Goal: Task Accomplishment & Management: Manage account settings

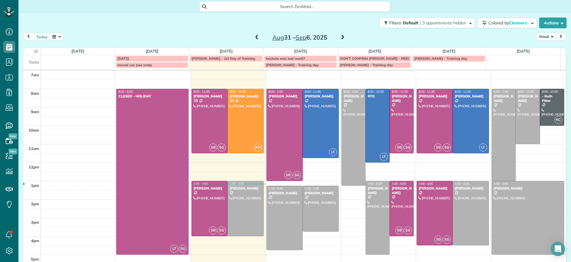
scroll to position [3, 3]
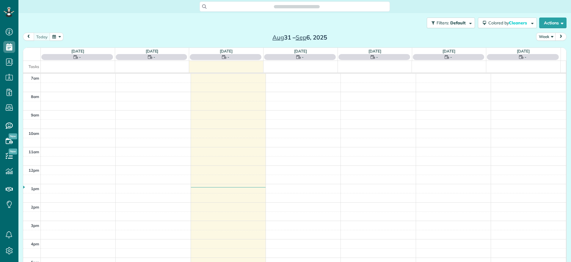
scroll to position [3, 3]
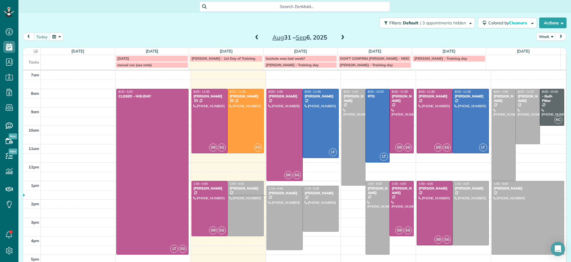
click at [341, 40] on span at bounding box center [342, 37] width 7 height 5
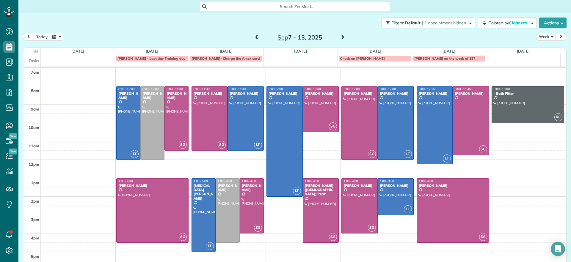
click at [254, 37] on span at bounding box center [257, 37] width 7 height 5
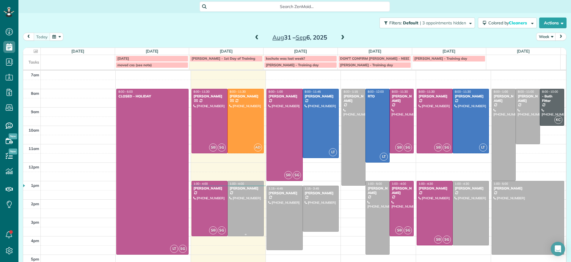
click at [246, 193] on div at bounding box center [246, 208] width 36 height 55
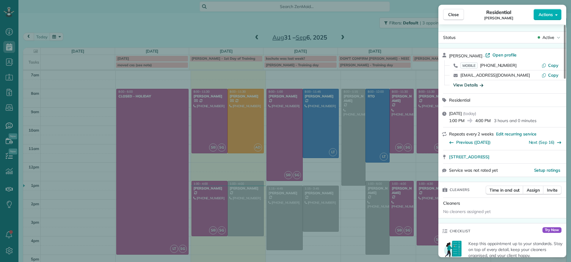
click at [473, 85] on div "View Details" at bounding box center [468, 85] width 30 height 6
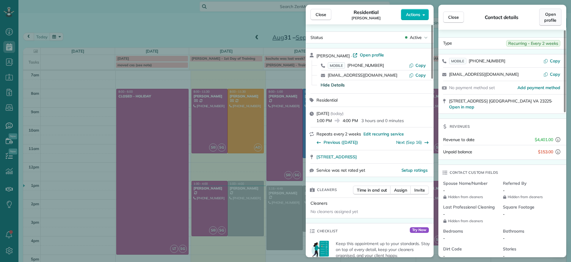
click at [543, 21] on link "Open profile" at bounding box center [550, 17] width 22 height 17
click at [73, 35] on div "Close Residential Karen Shiner Actions Status Active Karen Shiner · Open profil…" at bounding box center [285, 131] width 571 height 262
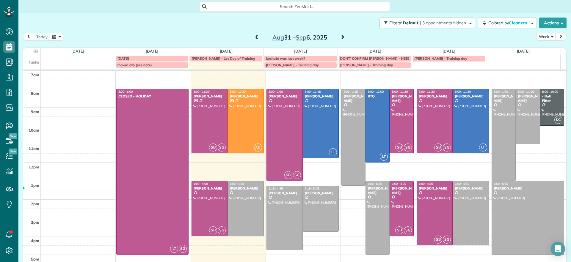
click at [303, 205] on div at bounding box center [321, 208] width 36 height 45
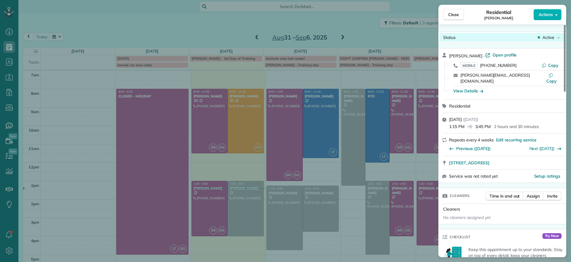
click at [544, 35] on span "Active" at bounding box center [548, 37] width 12 height 6
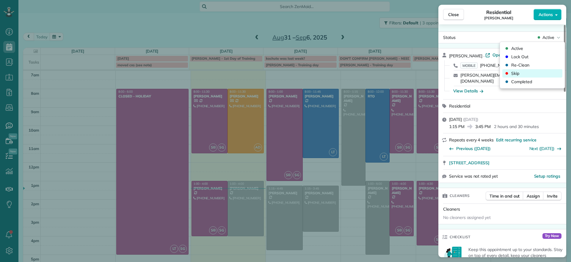
click at [521, 75] on div "Skip" at bounding box center [532, 73] width 60 height 8
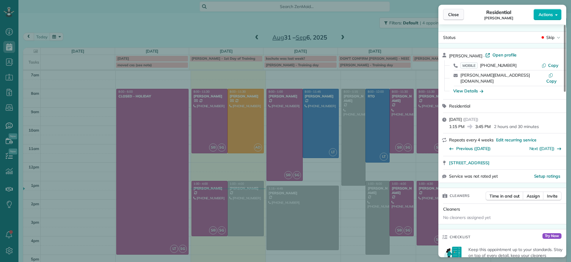
click at [457, 15] on span "Close" at bounding box center [453, 15] width 11 height 6
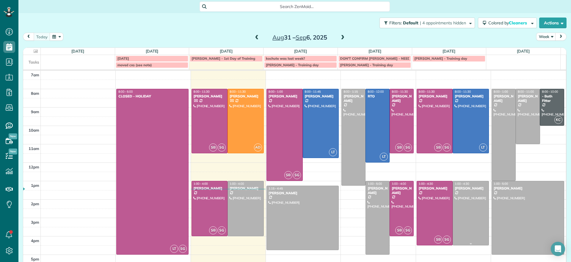
click at [453, 192] on div at bounding box center [471, 213] width 36 height 64
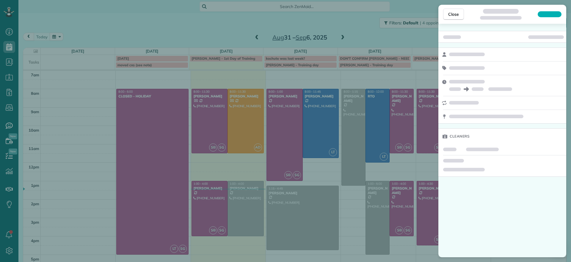
click at [403, 218] on div "Close Cleaners" at bounding box center [285, 131] width 571 height 262
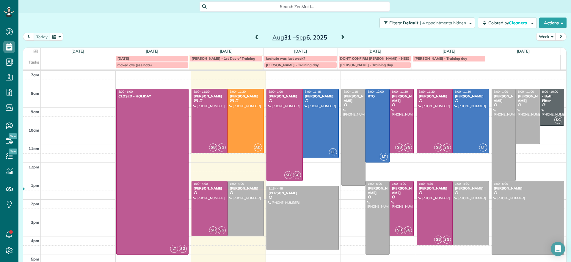
click at [407, 242] on td at bounding box center [303, 240] width 525 height 9
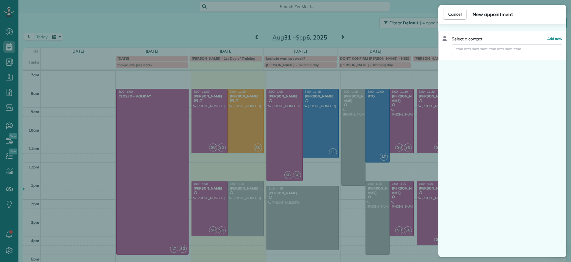
click at [203, 35] on div "Cancel New appointment Select a contact Add new" at bounding box center [285, 131] width 571 height 262
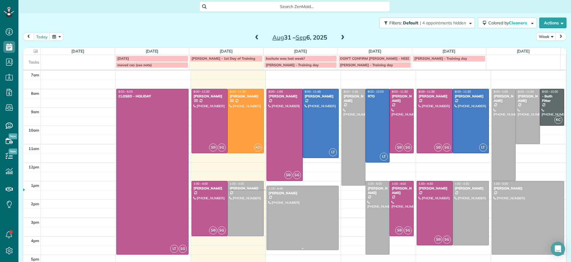
click at [308, 230] on div at bounding box center [303, 218] width 72 height 64
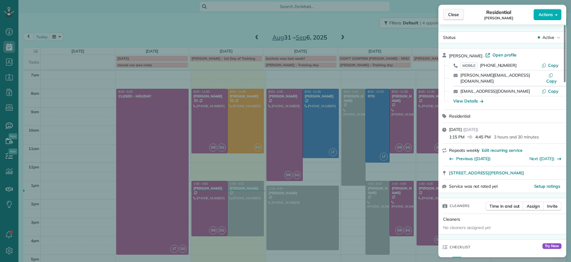
drag, startPoint x: 453, startPoint y: 13, endPoint x: 462, endPoint y: 17, distance: 9.9
click at [453, 15] on span "Close" at bounding box center [453, 15] width 11 height 6
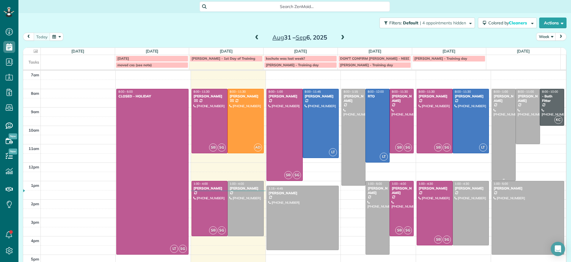
click at [494, 145] on div at bounding box center [503, 135] width 23 height 92
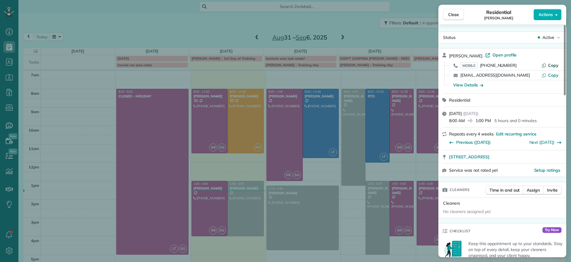
click at [551, 64] on span "Copy" at bounding box center [553, 65] width 10 height 5
click at [452, 18] on button "Close" at bounding box center [453, 14] width 21 height 11
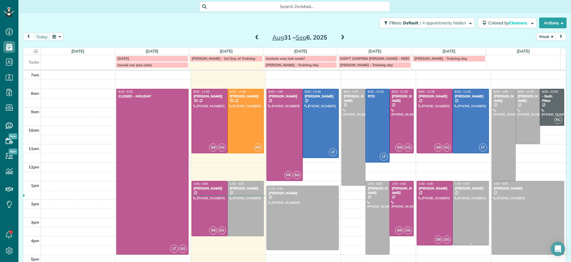
click at [453, 206] on div at bounding box center [471, 213] width 36 height 64
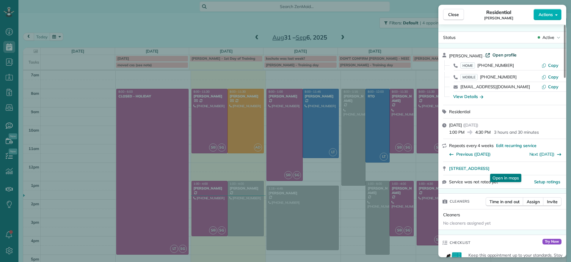
click at [504, 54] on span "Open profile" at bounding box center [504, 55] width 24 height 6
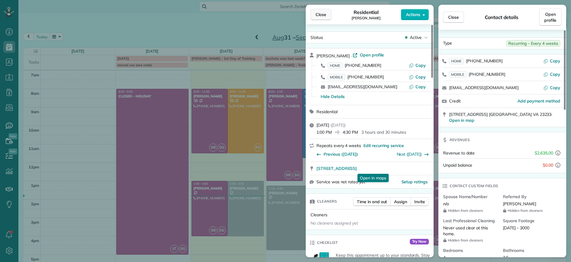
click at [323, 13] on span "Close" at bounding box center [321, 15] width 11 height 6
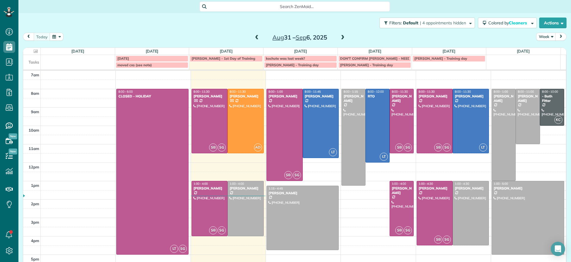
drag, startPoint x: 368, startPoint y: 207, endPoint x: 505, endPoint y: 206, distance: 137.1
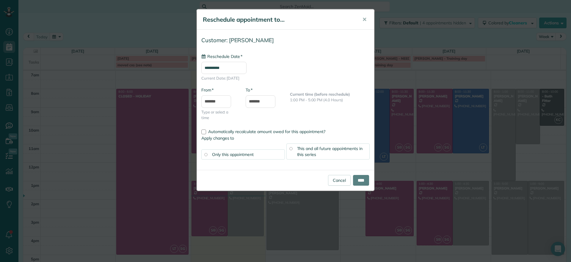
type input "**********"
click at [364, 177] on input "****" at bounding box center [361, 180] width 16 height 11
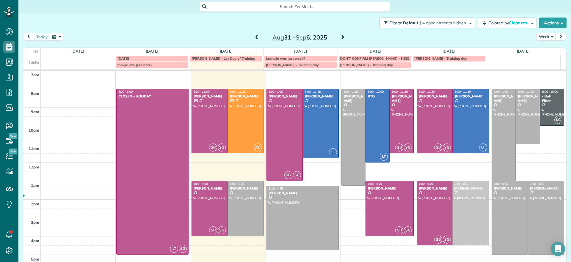
drag, startPoint x: 468, startPoint y: 213, endPoint x: 438, endPoint y: 212, distance: 30.0
click at [438, 71] on div "SB SG 8:00 - 11:30 Jennifer Friedline (757) 903-6217 6321 Broad Sky Circle Mech…" at bounding box center [453, 71] width 72 height 0
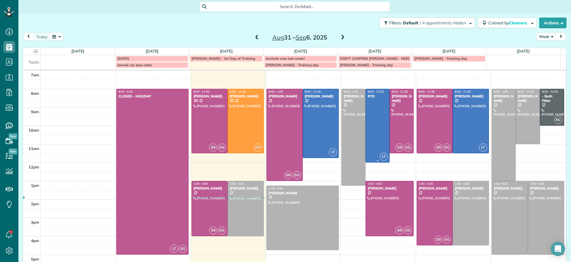
click at [367, 123] on div at bounding box center [377, 125] width 23 height 73
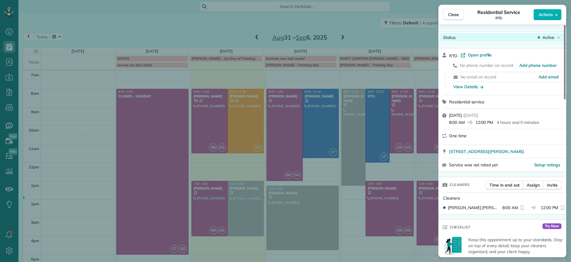
click at [559, 39] on icon at bounding box center [559, 37] width 4 height 6
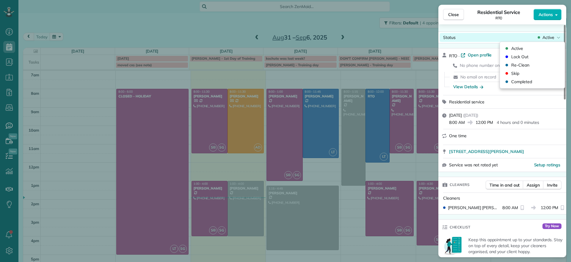
click at [560, 36] on icon at bounding box center [559, 37] width 4 height 6
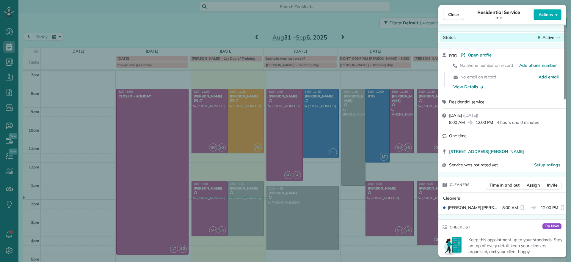
click at [560, 36] on icon at bounding box center [559, 37] width 4 height 6
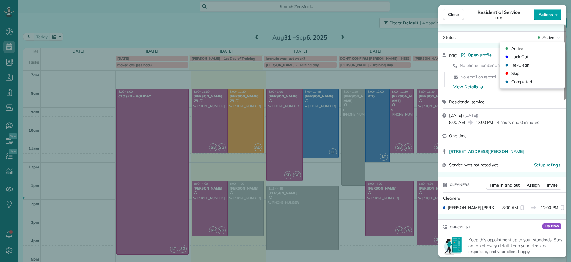
click at [557, 11] on button "Actions" at bounding box center [547, 14] width 28 height 11
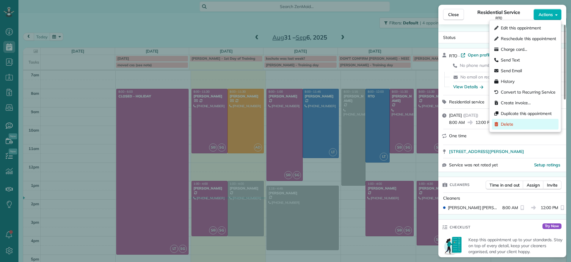
click at [509, 123] on span "Delete" at bounding box center [507, 124] width 12 height 6
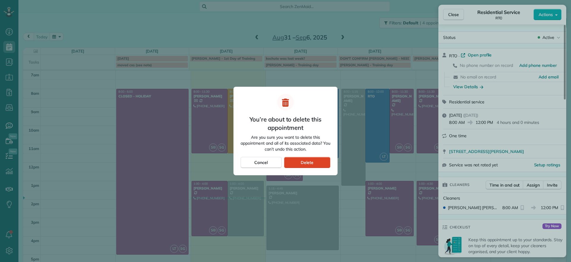
drag, startPoint x: 307, startPoint y: 161, endPoint x: 340, endPoint y: 155, distance: 34.1
click at [307, 160] on span "Delete" at bounding box center [307, 163] width 13 height 6
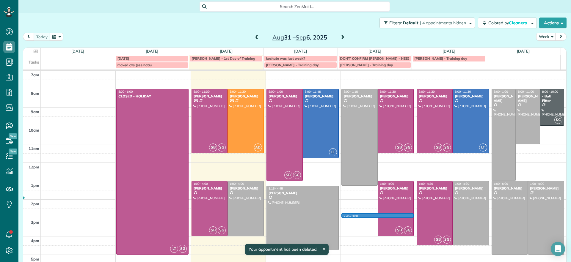
click at [353, 215] on div "7am 8am 9am 10am 11am 12pm 1pm 2pm 3pm 4pm 5pm LT SG 8:00 - 5:00 CLOSED - HOLID…" at bounding box center [294, 172] width 543 height 203
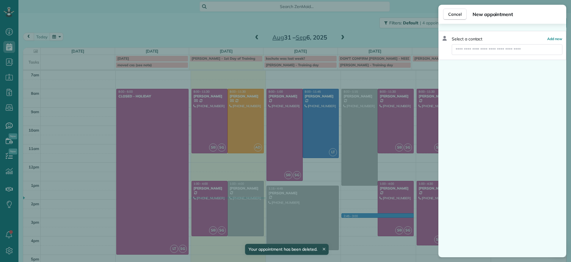
click at [349, 230] on div "Cancel New appointment Select a contact Add new" at bounding box center [285, 131] width 571 height 262
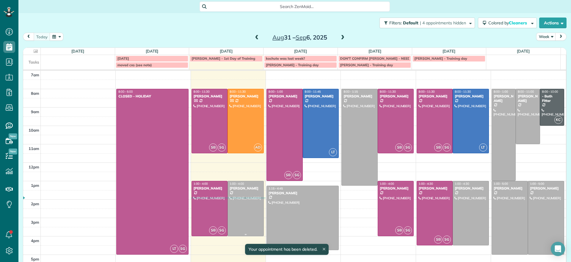
click at [235, 187] on div "Karen Shiner" at bounding box center [245, 188] width 33 height 4
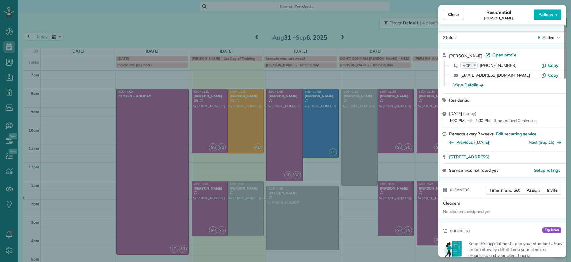
click at [365, 205] on div "Close Residential Karen Shiner Actions Status Active Karen Shiner · Open profil…" at bounding box center [285, 131] width 571 height 262
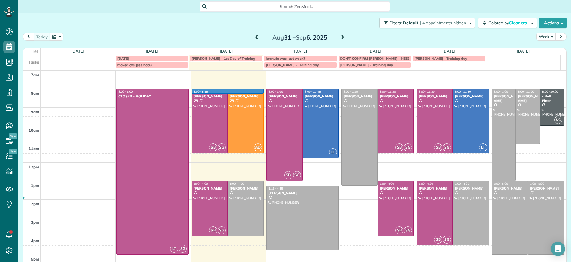
click at [260, 90] on td at bounding box center [303, 93] width 525 height 9
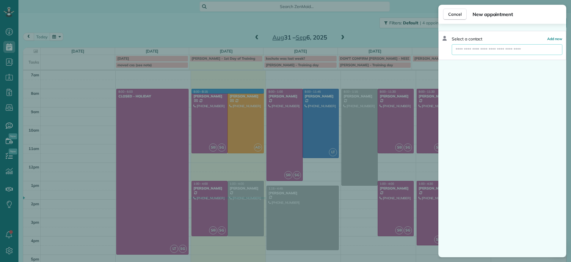
click at [482, 46] on input "text" at bounding box center [507, 49] width 111 height 11
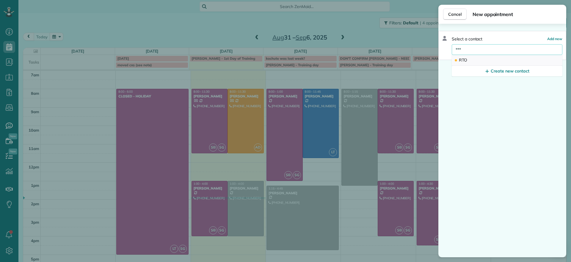
type input "***"
click at [490, 63] on button "RTO" at bounding box center [507, 60] width 111 height 11
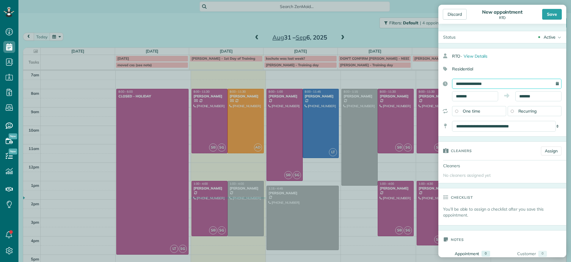
click at [530, 82] on input "**********" at bounding box center [506, 84] width 109 height 10
click at [544, 34] on div "Active" at bounding box center [550, 37] width 12 height 6
click at [505, 56] on div "RTO · View Details" at bounding box center [509, 56] width 114 height 11
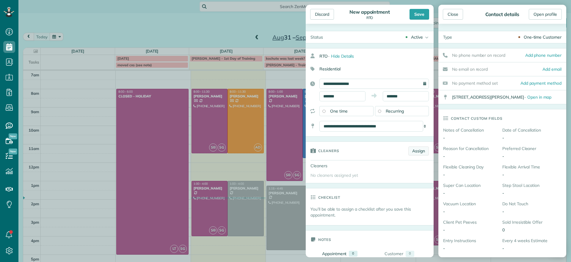
click at [416, 150] on link "Assign" at bounding box center [418, 151] width 21 height 9
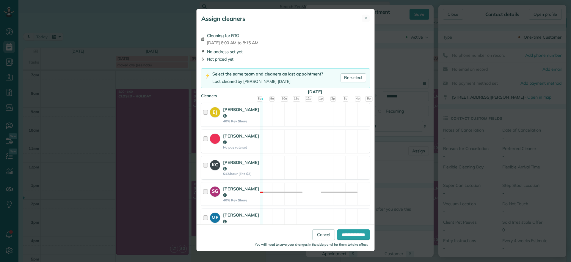
scroll to position [91, 0]
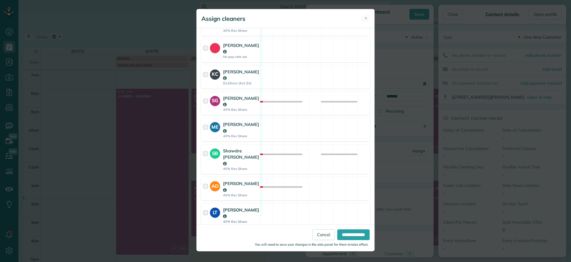
click at [333, 204] on div "LT Laura Thaller 40% Rev Share Available" at bounding box center [285, 215] width 169 height 23
click at [351, 240] on div "You will need to save your changes in the side panel for them to take effect." at bounding box center [286, 243] width 165 height 7
click at [352, 238] on input "**********" at bounding box center [353, 235] width 32 height 11
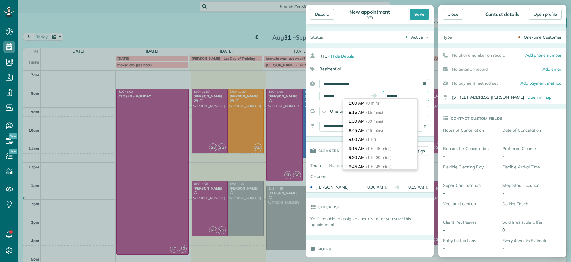
click at [397, 97] on input "*******" at bounding box center [406, 96] width 46 height 10
drag, startPoint x: 408, startPoint y: 95, endPoint x: 356, endPoint y: 98, distance: 51.9
click at [356, 98] on body "Dashboard Scheduling Calendar View List View Dispatch View - Weekly scheduling …" at bounding box center [285, 131] width 571 height 262
type input "*******"
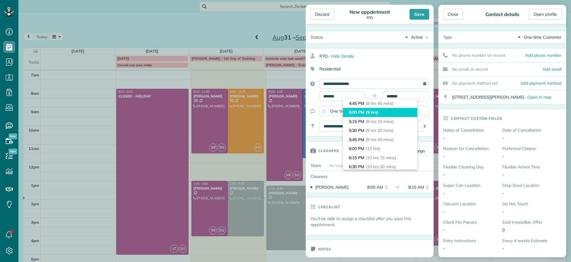
click at [380, 111] on li "5:00 PM (9 hrs)" at bounding box center [380, 112] width 74 height 9
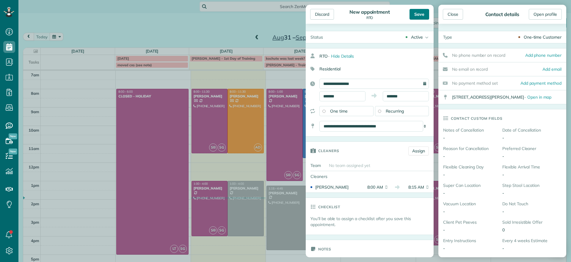
click at [421, 14] on div "Save" at bounding box center [419, 14] width 20 height 11
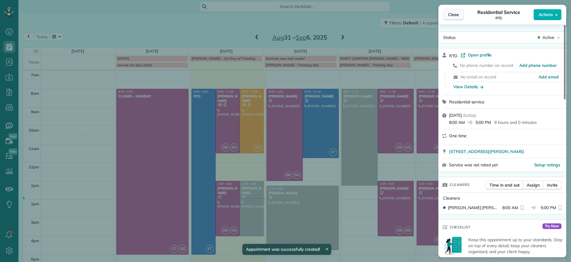
click at [446, 17] on button "Close" at bounding box center [453, 14] width 21 height 11
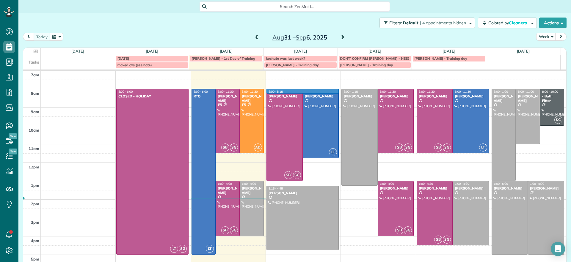
click at [334, 89] on td at bounding box center [303, 93] width 525 height 9
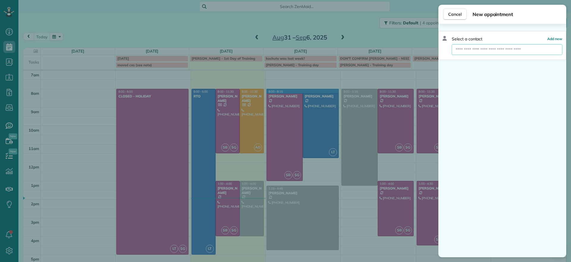
click at [465, 53] on input "text" at bounding box center [507, 49] width 111 height 11
click at [466, 50] on input "text" at bounding box center [507, 49] width 111 height 11
click at [486, 53] on input "text" at bounding box center [507, 49] width 111 height 11
type input "***"
click at [472, 60] on button "RT O" at bounding box center [507, 60] width 111 height 11
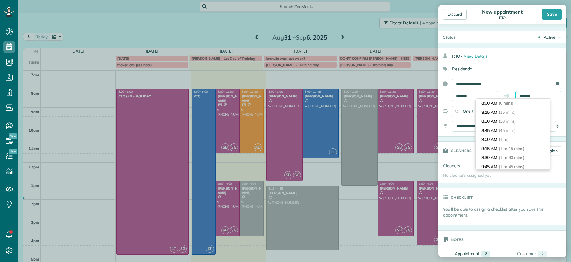
click at [528, 93] on input "*******" at bounding box center [538, 96] width 46 height 10
click at [531, 95] on input "*******" at bounding box center [538, 96] width 46 height 10
drag, startPoint x: 522, startPoint y: 95, endPoint x: 516, endPoint y: 95, distance: 6.5
click at [517, 95] on input "*******" at bounding box center [538, 96] width 46 height 10
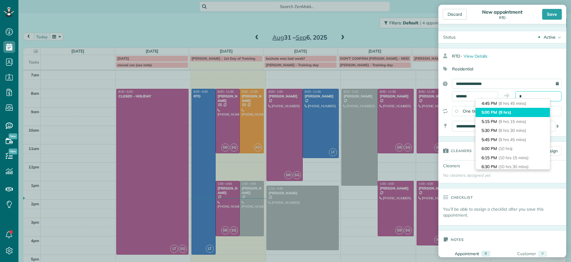
type input "*******"
click at [494, 108] on li "5:00 PM (9 hrs)" at bounding box center [512, 112] width 74 height 9
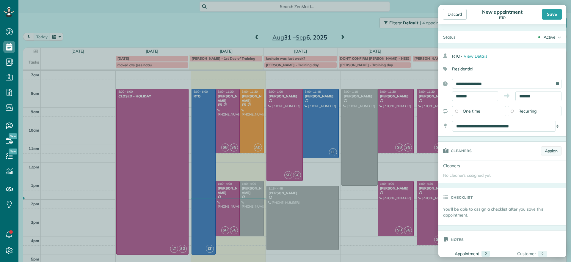
click at [542, 151] on link "Assign" at bounding box center [551, 151] width 21 height 9
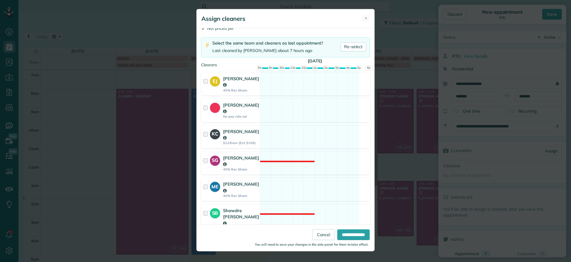
scroll to position [74, 0]
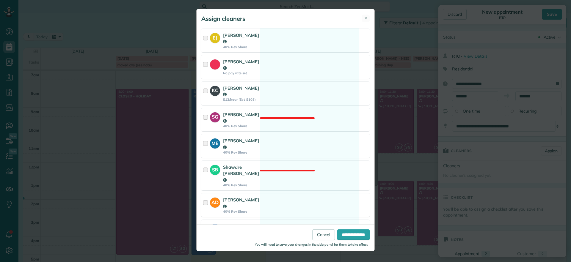
drag, startPoint x: 329, startPoint y: 202, endPoint x: 352, endPoint y: 205, distance: 22.4
click at [329, 220] on div "LT Laura Thaller 40% Rev Share Not available" at bounding box center [285, 231] width 169 height 23
click at [345, 237] on input "**********" at bounding box center [353, 235] width 32 height 11
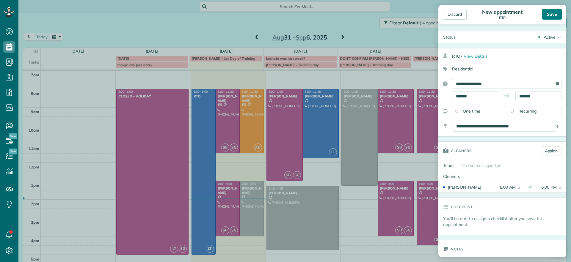
click at [549, 18] on div "Save" at bounding box center [552, 14] width 20 height 11
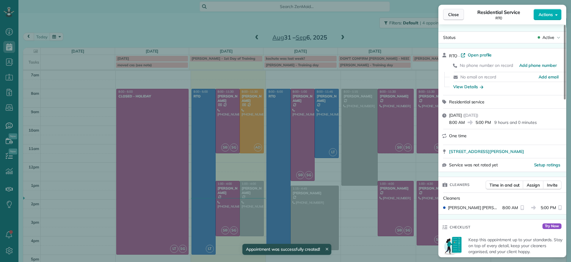
click at [447, 10] on button "Close" at bounding box center [453, 14] width 21 height 11
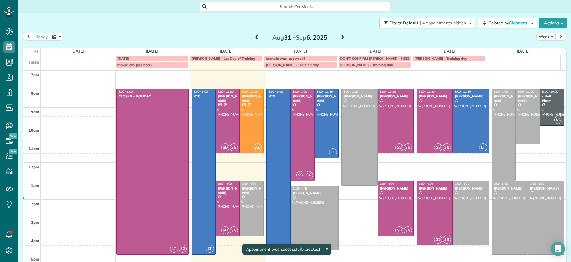
click at [320, 212] on div at bounding box center [315, 218] width 48 height 64
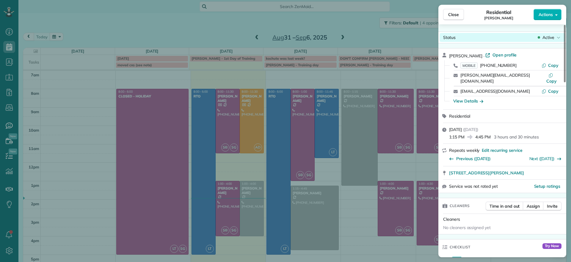
click at [549, 37] on span "Active" at bounding box center [548, 37] width 12 height 6
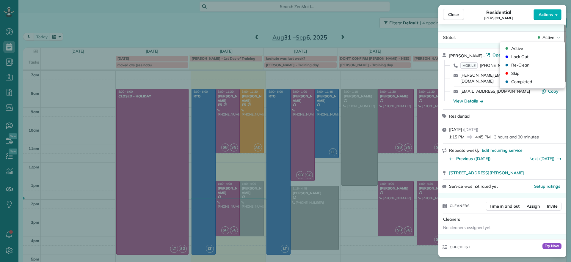
drag, startPoint x: 514, startPoint y: 71, endPoint x: 386, endPoint y: 190, distance: 174.2
click at [386, 0] on div "Close Residential James Crenshaw Actions Status Active James Crenshaw · Open pr…" at bounding box center [285, 0] width 571 height 0
drag, startPoint x: 310, startPoint y: 203, endPoint x: 303, endPoint y: 200, distance: 7.5
click at [310, 202] on div "Close Residential James Crenshaw Actions Status Active James Crenshaw · Open pr…" at bounding box center [285, 131] width 571 height 262
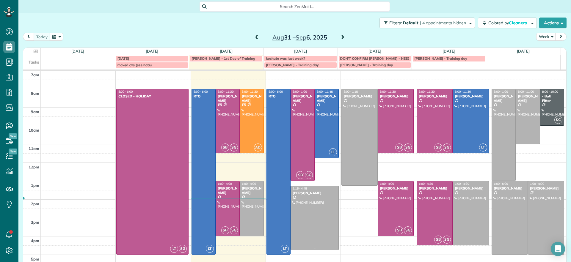
click at [303, 200] on div at bounding box center [315, 218] width 48 height 64
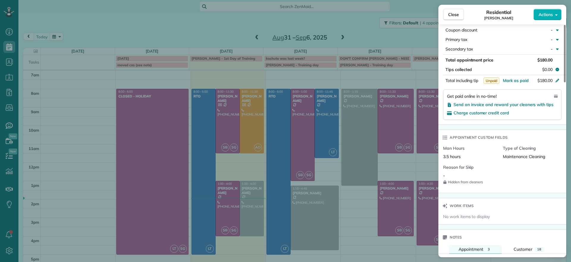
scroll to position [412, 0]
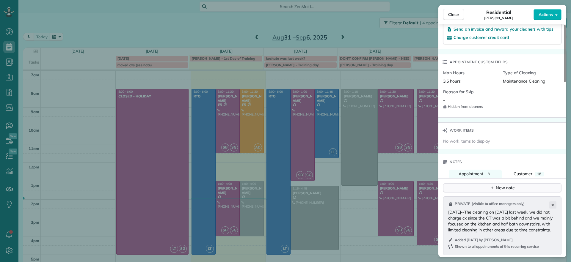
click at [496, 185] on div "New note" at bounding box center [502, 188] width 25 height 6
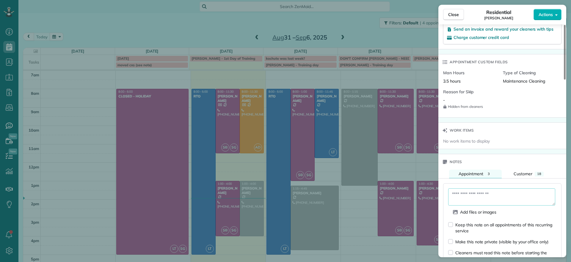
click at [488, 199] on textarea at bounding box center [501, 197] width 107 height 17
drag, startPoint x: 473, startPoint y: 178, endPoint x: 478, endPoint y: 178, distance: 6.0
click at [477, 183] on div "Add files or images Keep this note on all appointments of this recurring servic…" at bounding box center [502, 240] width 118 height 115
click at [466, 195] on textarea at bounding box center [501, 197] width 107 height 17
type textarea "*"
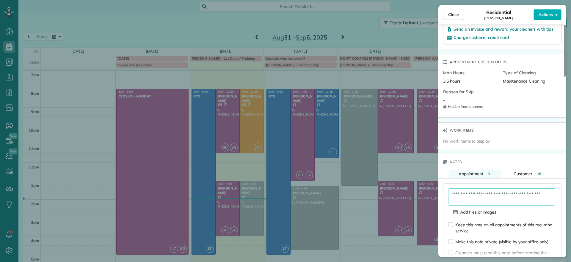
type textarea "**********"
click at [483, 194] on textarea "**********" at bounding box center [501, 197] width 107 height 17
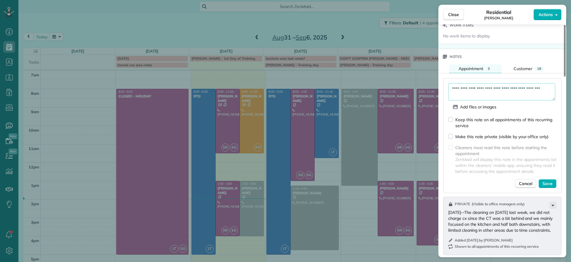
scroll to position [524, 0]
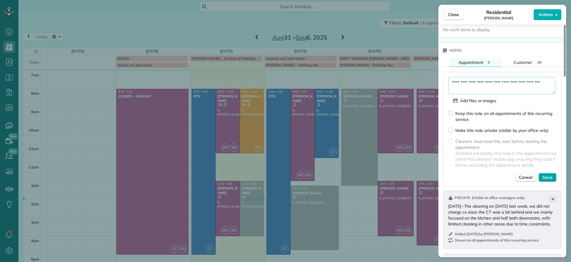
click at [547, 175] on span "Save" at bounding box center [547, 178] width 10 height 6
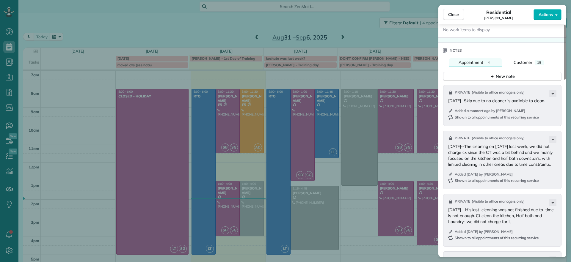
click at [350, 240] on div "Close Residential James Crenshaw Actions Status Active James Crenshaw · Open pr…" at bounding box center [285, 131] width 571 height 262
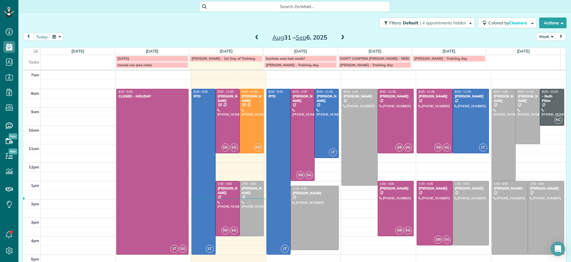
click at [308, 220] on div at bounding box center [315, 218] width 48 height 64
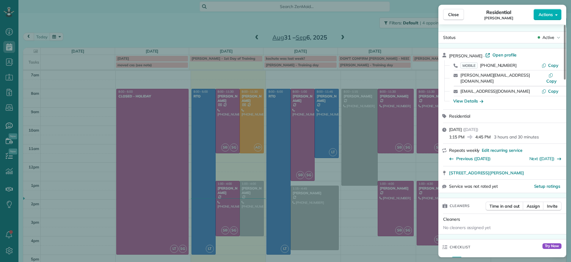
click at [349, 220] on div "Close Residential James Crenshaw Actions Status Active James Crenshaw · Open pr…" at bounding box center [285, 131] width 571 height 262
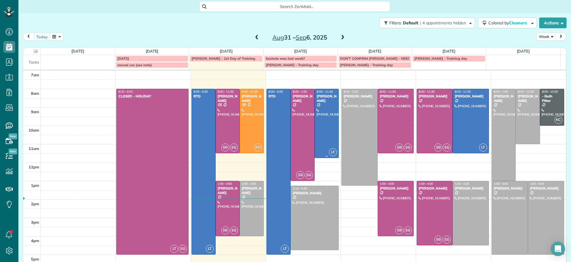
click at [319, 120] on div at bounding box center [326, 123] width 23 height 69
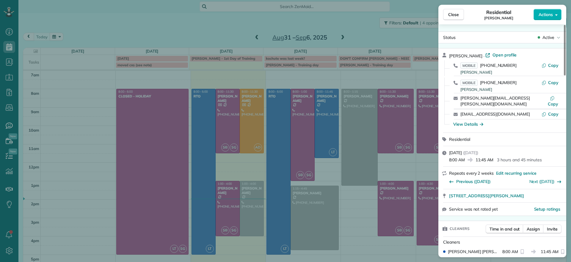
click at [338, 235] on div "Close Residential Chris Seamon Actions Status Active Chris Seamon · Open profil…" at bounding box center [285, 131] width 571 height 262
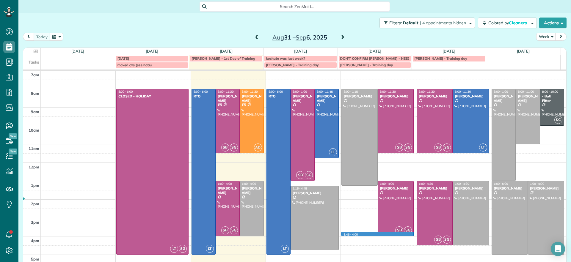
click at [340, 236] on td at bounding box center [303, 240] width 525 height 9
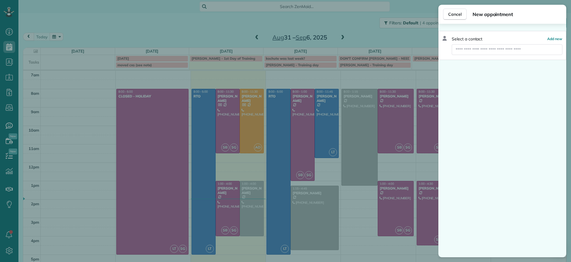
click at [353, 239] on div "Cancel New appointment Select a contact Add new" at bounding box center [285, 131] width 571 height 262
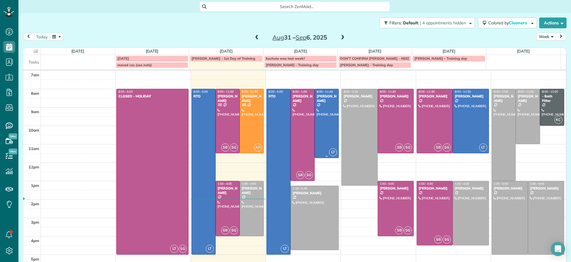
click at [320, 118] on div at bounding box center [326, 123] width 23 height 69
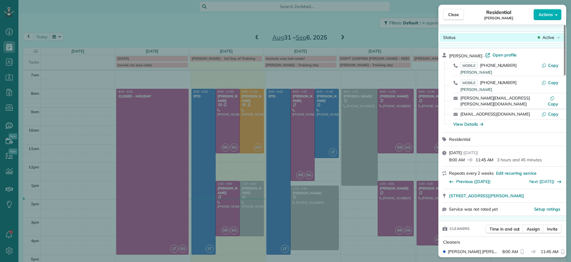
click at [550, 38] on span "Active" at bounding box center [548, 37] width 12 height 6
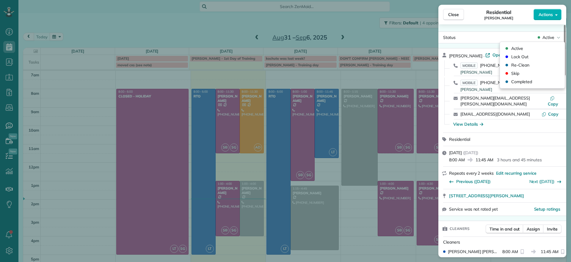
click at [550, 32] on div "Status Active" at bounding box center [502, 38] width 128 height 12
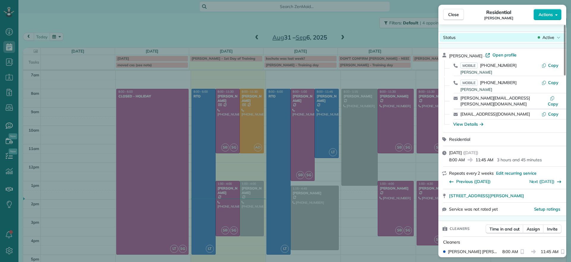
click at [550, 34] on span "Active" at bounding box center [548, 37] width 12 height 6
click at [551, 33] on div "Status Active" at bounding box center [502, 37] width 125 height 9
click at [549, 31] on div "Status Active Chris Seamon · Open profile MOBILE (804) 349-4891 Chris Seamon Co…" at bounding box center [502, 140] width 128 height 233
click at [554, 36] on span "Active" at bounding box center [548, 37] width 12 height 6
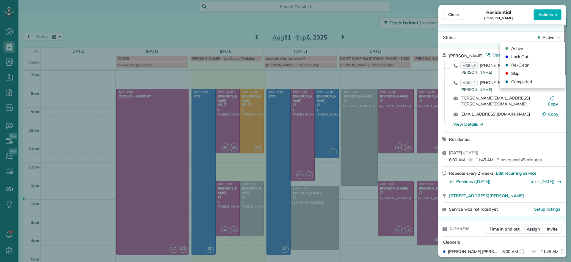
drag, startPoint x: 536, startPoint y: 216, endPoint x: 533, endPoint y: 225, distance: 8.6
click at [535, 221] on div "Cleaners Time in and out Assign Invite" at bounding box center [502, 228] width 128 height 15
click at [533, 226] on span "Assign" at bounding box center [533, 229] width 13 height 6
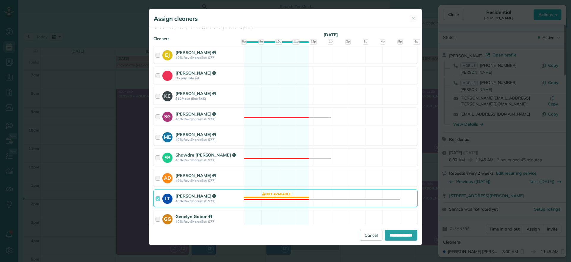
scroll to position [57, 0]
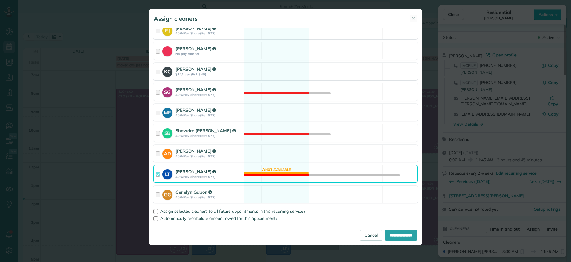
click at [285, 175] on div "LT Laura Thaller 40% Rev Share (Est: $77) Not available" at bounding box center [285, 174] width 264 height 18
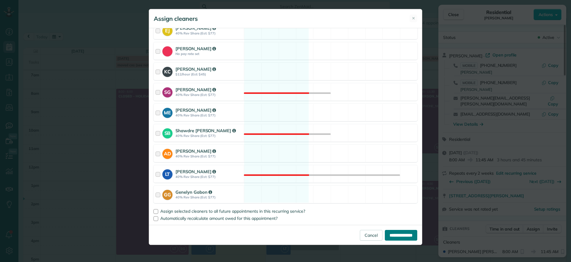
click at [394, 240] on input "**********" at bounding box center [401, 235] width 32 height 11
type input "**********"
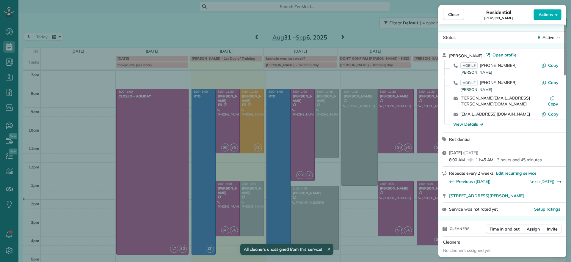
click at [382, 235] on div "Close Residential Chris Seamon Actions Status Active Chris Seamon · Open profil…" at bounding box center [285, 131] width 571 height 262
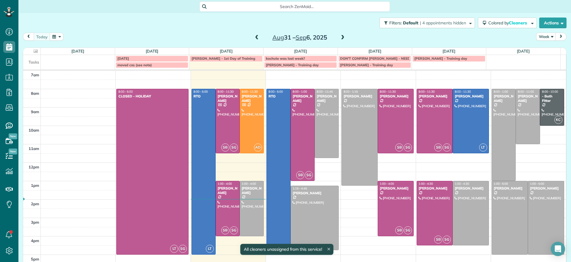
click at [339, 37] on span at bounding box center [342, 37] width 7 height 5
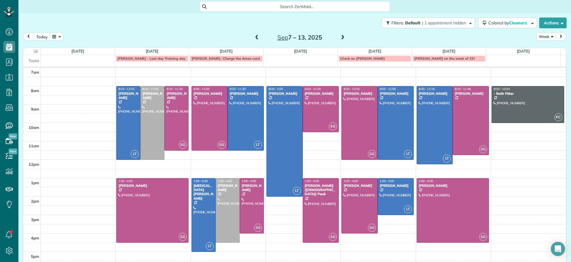
click at [254, 36] on span at bounding box center [257, 37] width 7 height 5
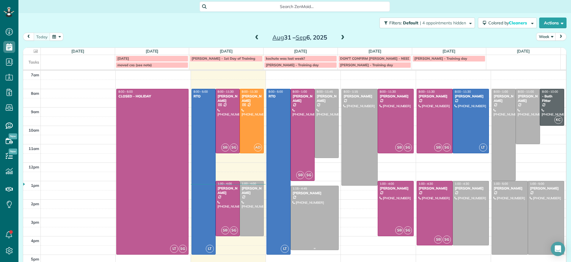
click at [317, 233] on div at bounding box center [315, 218] width 48 height 64
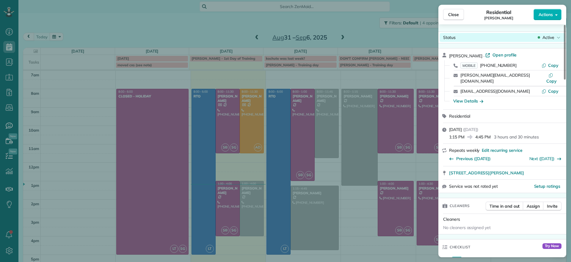
click at [555, 38] on div "Active" at bounding box center [548, 37] width 25 height 6
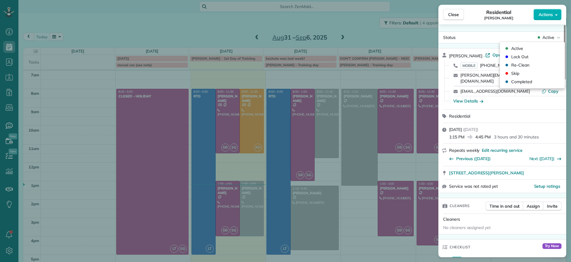
click at [349, 216] on div "Close Residential James Crenshaw Actions Status Active James Crenshaw · Open pr…" at bounding box center [285, 131] width 571 height 262
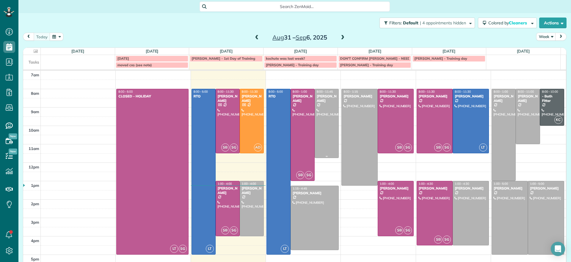
click at [316, 101] on div "[PERSON_NAME]" at bounding box center [326, 98] width 21 height 9
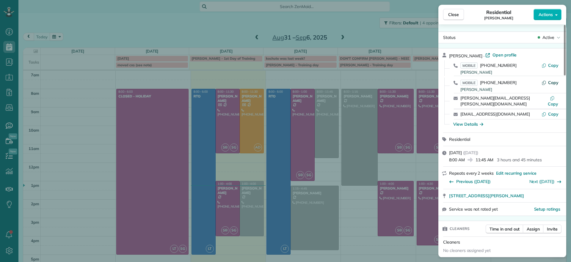
click at [550, 80] on span "Copy" at bounding box center [553, 82] width 10 height 5
click at [133, 11] on div "Close Residential Chris Seamon Actions Status Active Chris Seamon · Open profil…" at bounding box center [285, 131] width 571 height 262
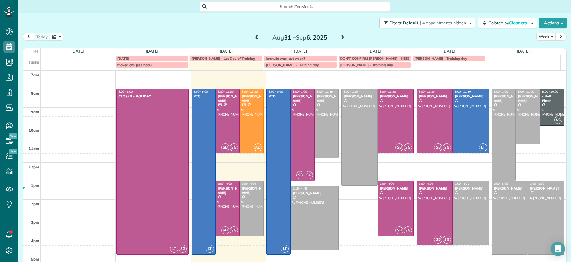
click at [339, 36] on span at bounding box center [342, 37] width 7 height 5
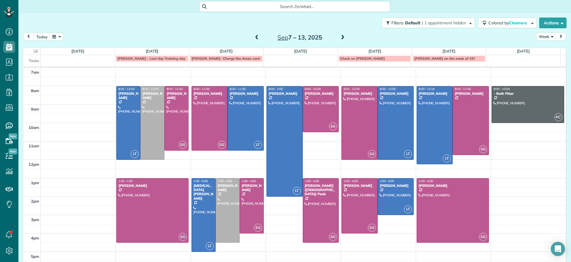
click at [248, 39] on div "today Week Sep 7 – 13, 2025" at bounding box center [295, 38] width 544 height 11
click at [254, 35] on span at bounding box center [257, 37] width 7 height 5
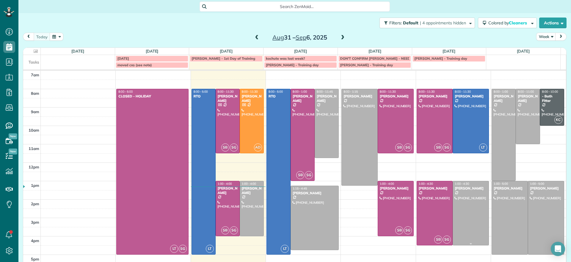
click at [462, 203] on div at bounding box center [471, 213] width 36 height 64
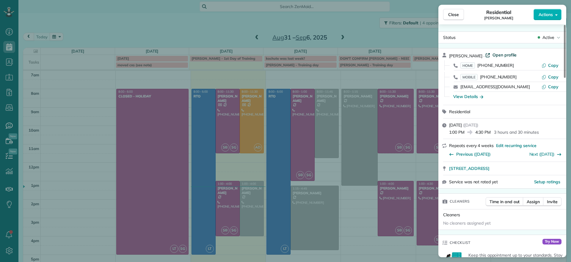
click at [498, 54] on span "Open profile" at bounding box center [504, 55] width 24 height 6
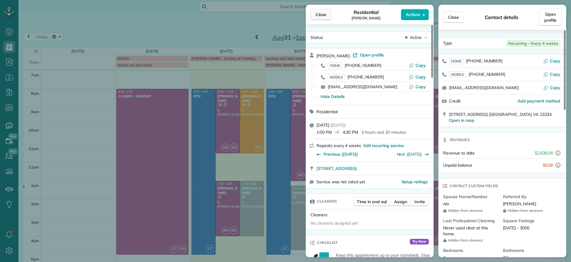
drag, startPoint x: 327, startPoint y: 16, endPoint x: 561, endPoint y: 159, distance: 274.4
click at [329, 15] on button "Close" at bounding box center [320, 14] width 21 height 11
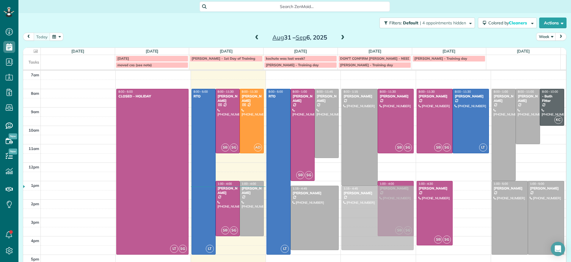
drag, startPoint x: 465, startPoint y: 207, endPoint x: 383, endPoint y: 213, distance: 82.3
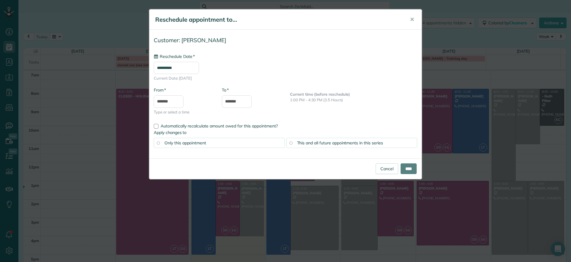
type input "**********"
click at [407, 170] on input "****" at bounding box center [409, 169] width 16 height 11
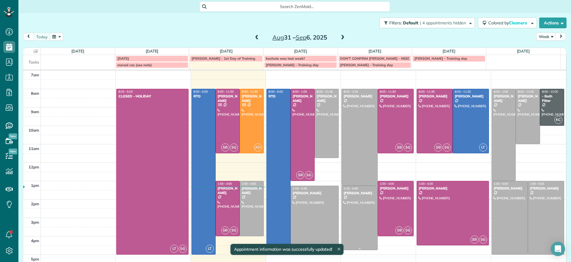
click at [346, 225] on div at bounding box center [360, 218] width 36 height 64
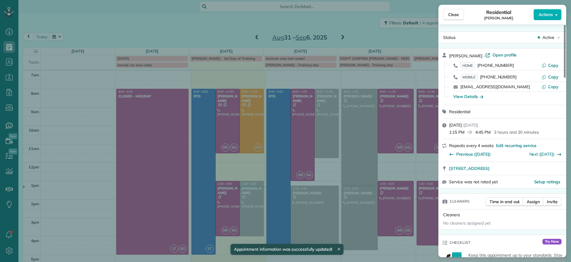
click at [146, 11] on div "Close Residential Lucy McCown Actions Status Active Lucy McCown · Open profile …" at bounding box center [285, 131] width 571 height 262
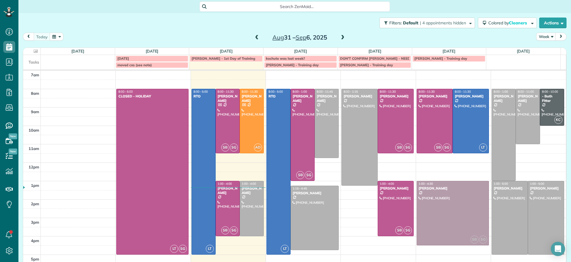
drag, startPoint x: 387, startPoint y: 209, endPoint x: 442, endPoint y: 205, distance: 54.9
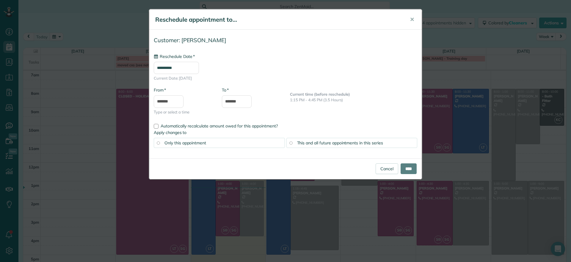
type input "**********"
click at [408, 172] on input "****" at bounding box center [409, 169] width 16 height 11
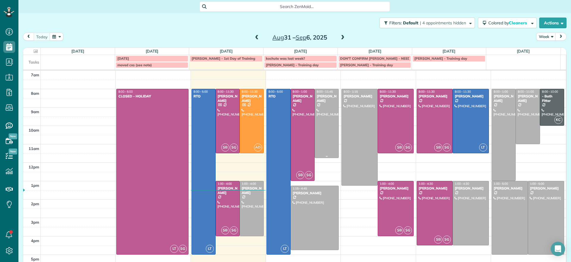
click at [325, 110] on div at bounding box center [326, 123] width 23 height 69
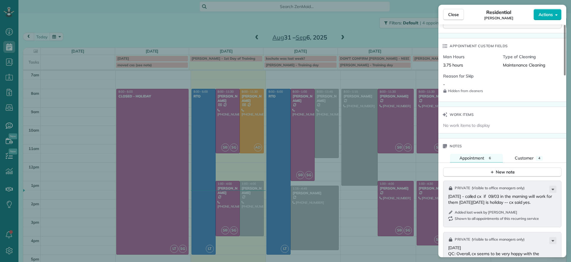
scroll to position [450, 0]
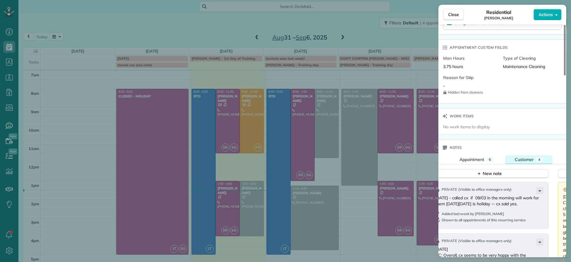
click at [533, 156] on button "Customer 4" at bounding box center [528, 160] width 47 height 9
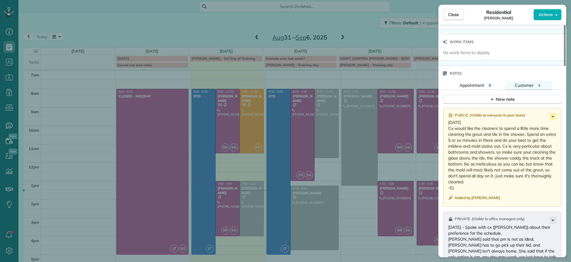
scroll to position [411, 0]
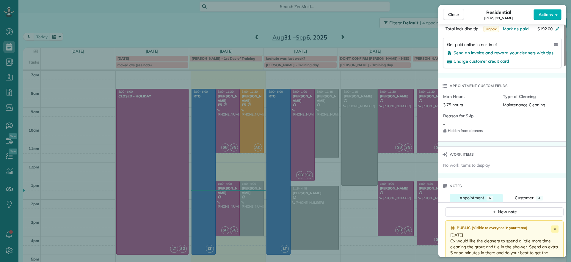
click at [475, 194] on button "Appointment 6" at bounding box center [476, 198] width 53 height 9
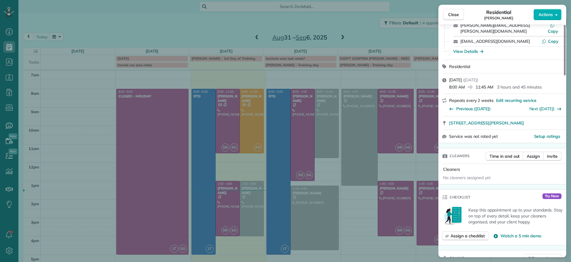
scroll to position [0, 0]
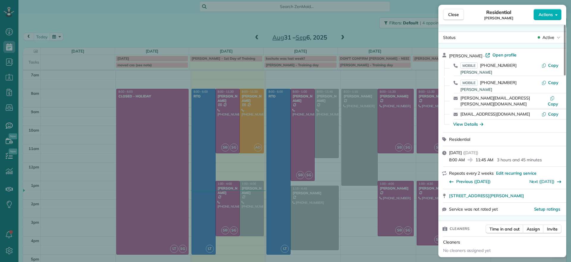
click at [496, 57] on span "Open profile" at bounding box center [504, 55] width 24 height 6
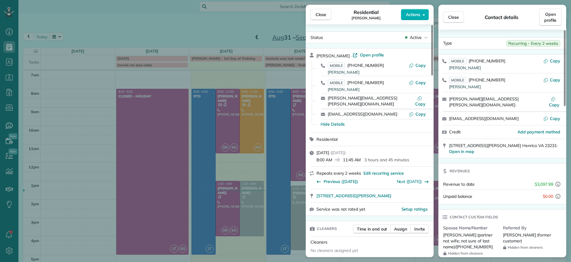
click at [100, 35] on div "Close Residential Chris Seamon Actions Status Active Chris Seamon · Open profil…" at bounding box center [285, 131] width 571 height 262
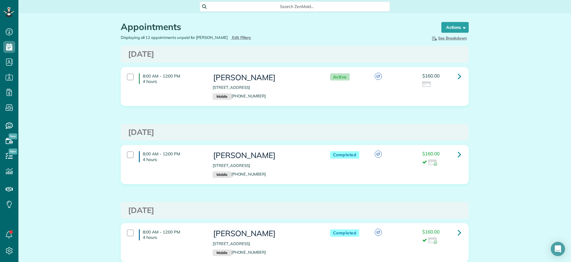
scroll to position [3, 3]
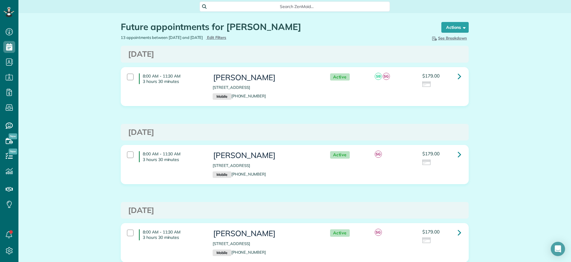
scroll to position [74, 0]
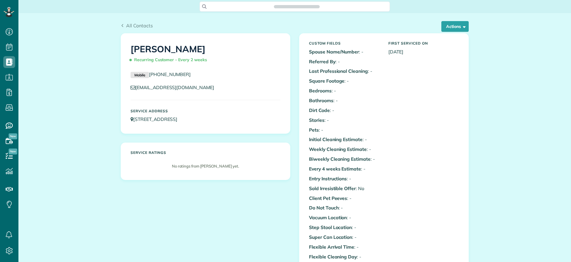
scroll to position [3, 3]
click at [456, 26] on button "Actions" at bounding box center [454, 26] width 27 height 11
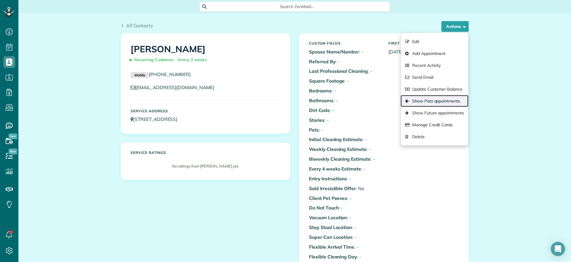
click at [463, 95] on link "Show Past appointments" at bounding box center [435, 101] width 68 height 12
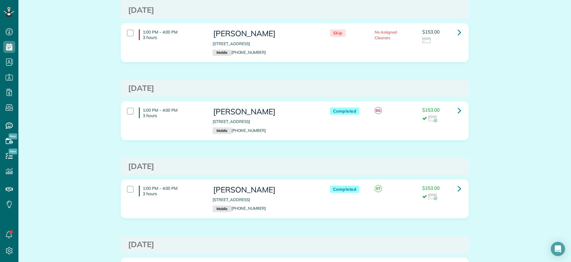
scroll to position [372, 0]
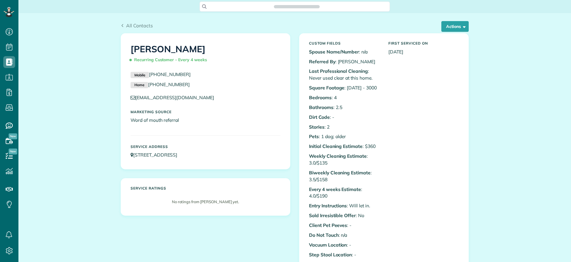
scroll to position [3, 3]
click at [461, 28] on span "button" at bounding box center [463, 26] width 4 height 4
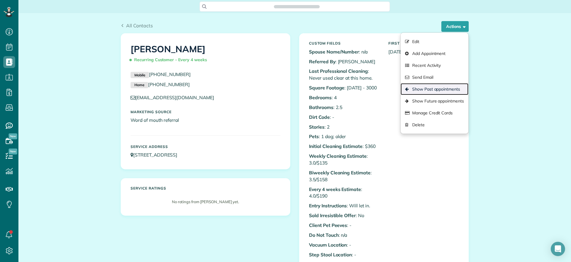
click at [420, 87] on link "Show Past appointments" at bounding box center [435, 89] width 68 height 12
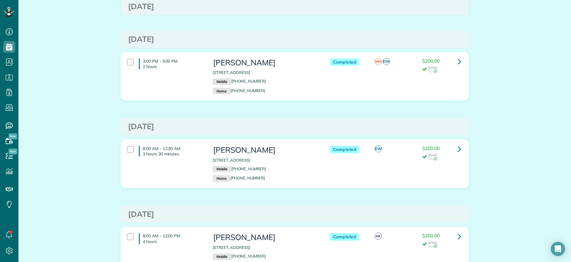
scroll to position [1377, 0]
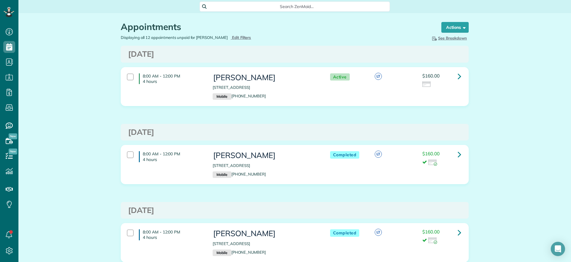
scroll to position [3, 3]
click at [450, 21] on div "Appointments the List View [2 min] Schedule Changes Actions Create Appointment …" at bounding box center [294, 24] width 357 height 22
click at [457, 28] on button "Actions" at bounding box center [454, 27] width 27 height 11
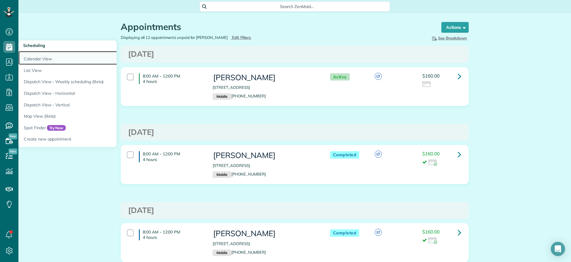
click at [27, 57] on link "Calendar View" at bounding box center [92, 58] width 149 height 14
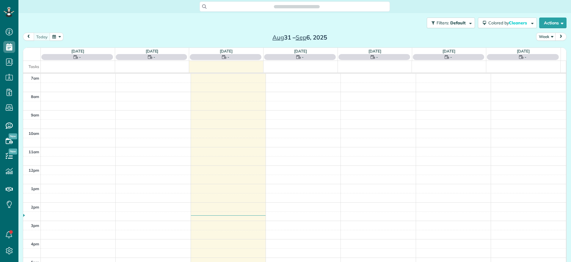
scroll to position [3, 3]
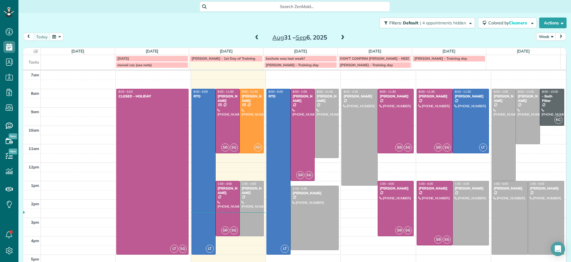
click at [339, 38] on span at bounding box center [342, 37] width 7 height 5
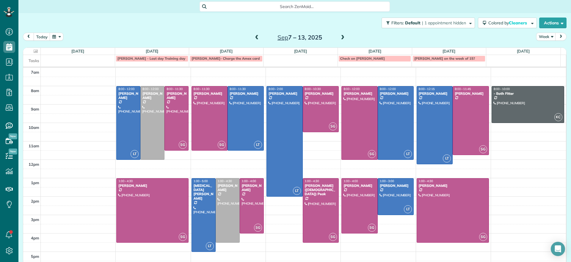
click at [254, 37] on span at bounding box center [257, 37] width 7 height 5
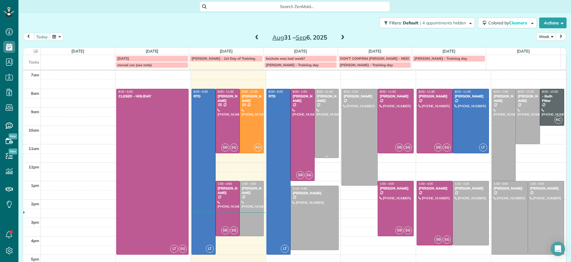
click at [315, 142] on div at bounding box center [326, 123] width 23 height 69
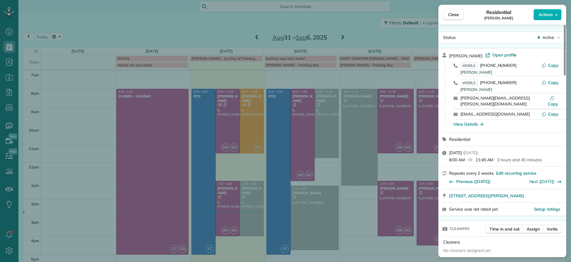
click at [354, 203] on div "Close Residential Chris Seamon Actions Status Active Chris Seamon · Open profil…" at bounding box center [285, 131] width 571 height 262
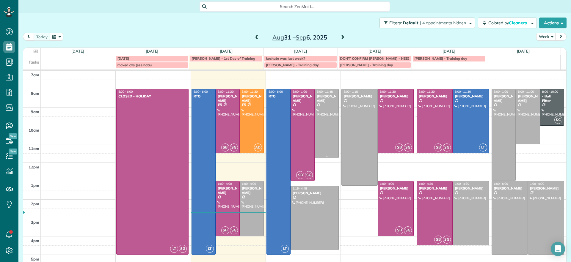
click at [315, 135] on div at bounding box center [326, 123] width 23 height 69
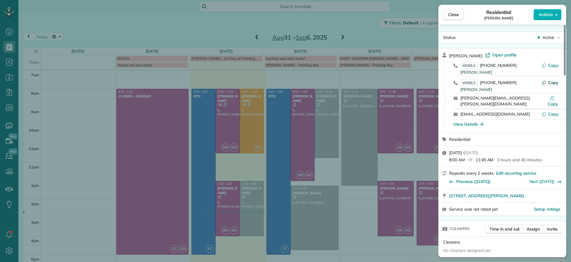
click at [551, 82] on span "Copy" at bounding box center [553, 82] width 10 height 5
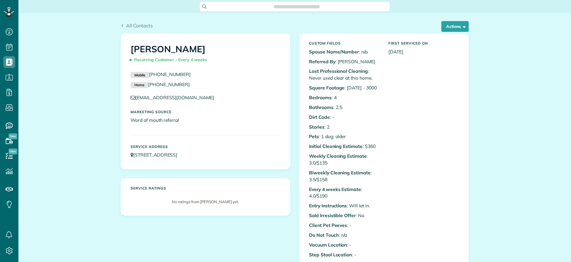
scroll to position [3, 3]
click at [453, 31] on button "Actions" at bounding box center [454, 26] width 27 height 11
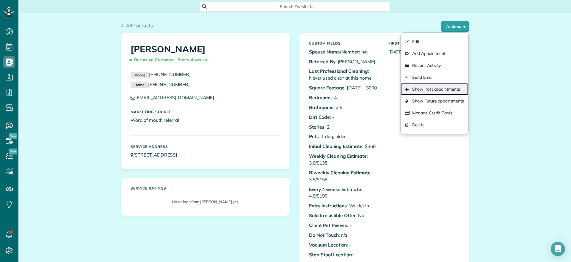
click at [426, 89] on link "Show Past appointments" at bounding box center [435, 89] width 68 height 12
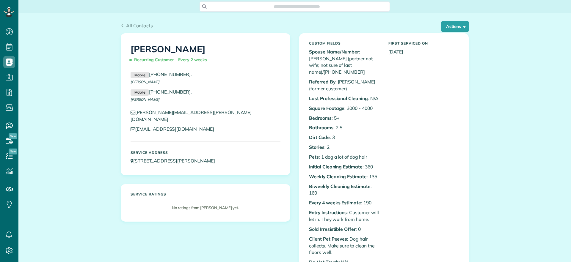
scroll to position [3, 3]
click at [457, 27] on button "Actions" at bounding box center [454, 26] width 27 height 11
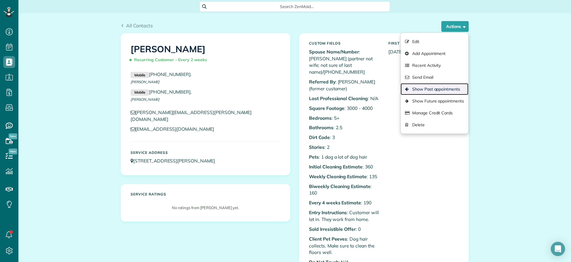
click at [444, 89] on link "Show Past appointments" at bounding box center [435, 89] width 68 height 12
